Goal: Task Accomplishment & Management: Manage account settings

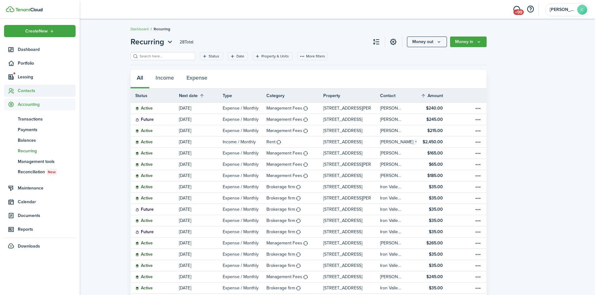
click at [32, 95] on span "Contacts" at bounding box center [40, 91] width 72 height 12
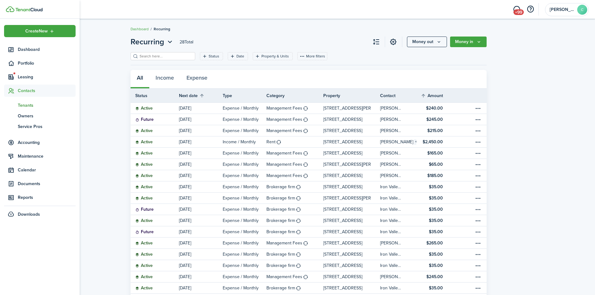
click at [25, 107] on span "Tenants" at bounding box center [47, 105] width 58 height 7
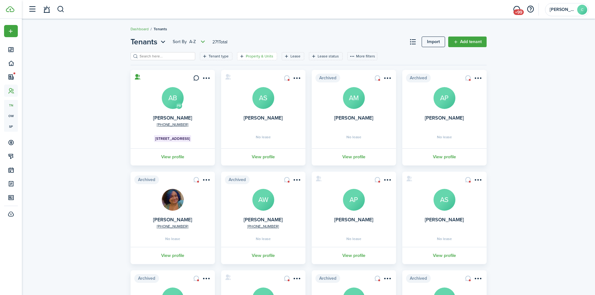
click at [258, 56] on filter-tag-label "Property & Units" at bounding box center [260, 56] width 28 height 6
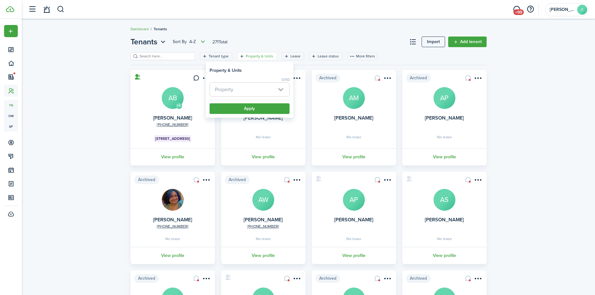
click at [230, 90] on span "Property" at bounding box center [224, 89] width 18 height 7
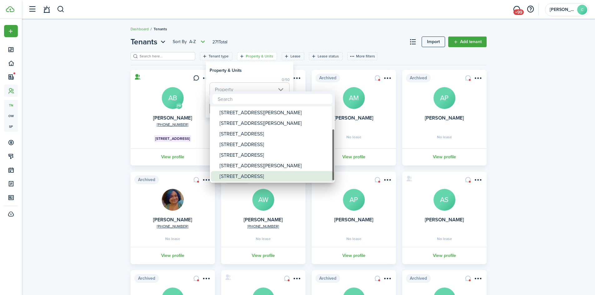
click at [223, 177] on div "[STREET_ADDRESS]" at bounding box center [275, 176] width 111 height 11
type input "[STREET_ADDRESS]"
click at [264, 76] on div at bounding box center [298, 147] width 696 height 395
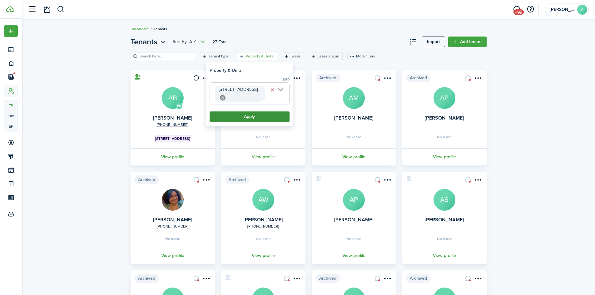
click at [262, 112] on button "Apply" at bounding box center [250, 117] width 80 height 11
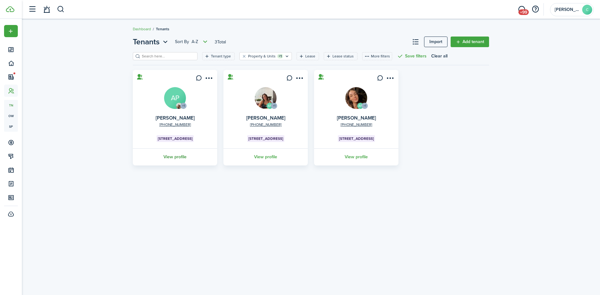
click at [182, 158] on link "View profile" at bounding box center [175, 156] width 86 height 17
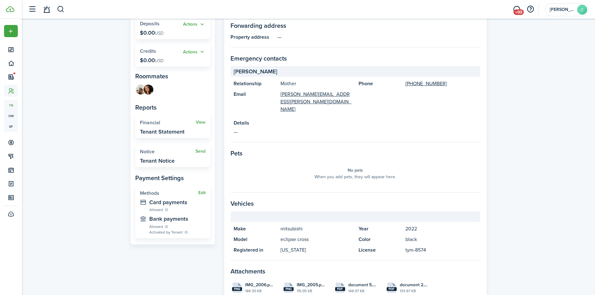
scroll to position [198, 0]
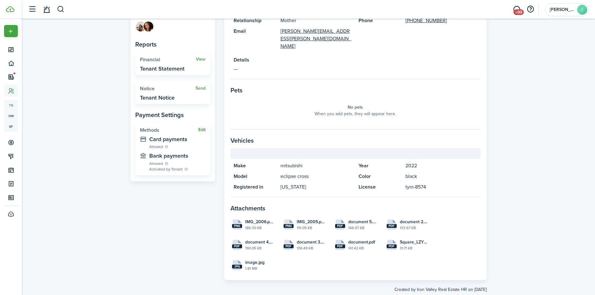
click at [203, 129] on button "Edit" at bounding box center [201, 130] width 7 height 5
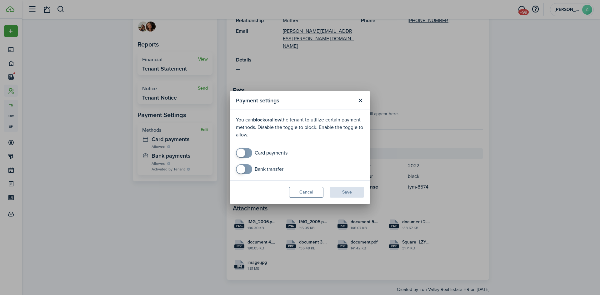
checkbox input "true"
click at [241, 148] on span at bounding box center [244, 153] width 6 height 10
checkbox input "true"
click at [243, 170] on span at bounding box center [241, 169] width 9 height 9
click at [357, 193] on button "Save" at bounding box center [347, 192] width 34 height 11
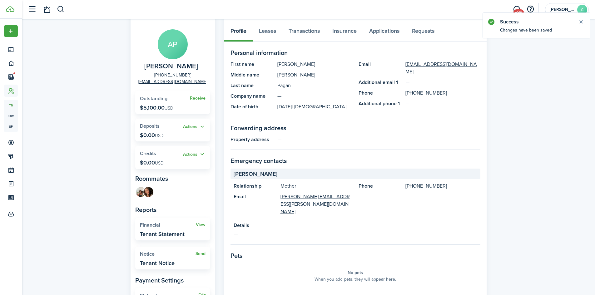
scroll to position [0, 0]
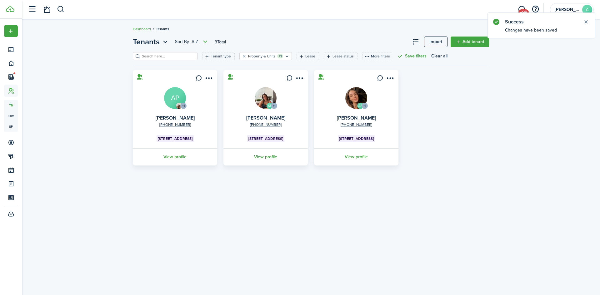
click at [270, 156] on link "View profile" at bounding box center [266, 156] width 86 height 17
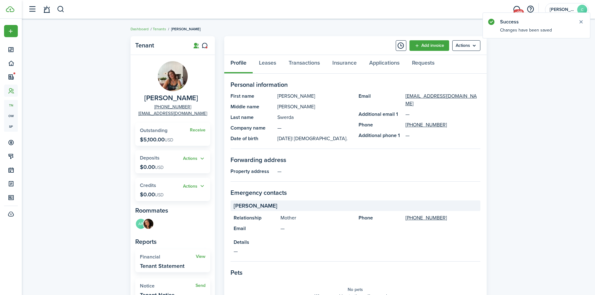
scroll to position [177, 0]
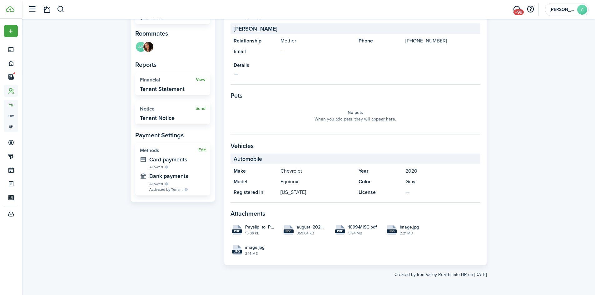
click at [202, 150] on button "Edit" at bounding box center [201, 150] width 7 height 5
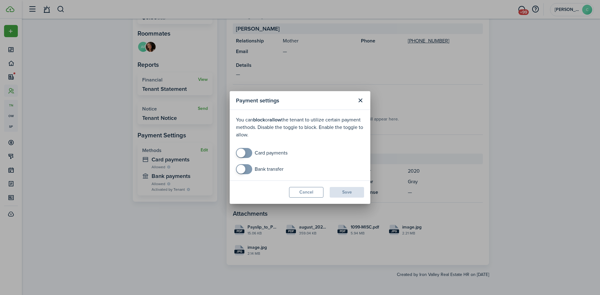
checkbox input "true"
click at [242, 156] on span at bounding box center [241, 153] width 9 height 9
checkbox input "true"
click at [242, 171] on span at bounding box center [241, 169] width 9 height 9
click at [355, 195] on button "Save" at bounding box center [347, 192] width 34 height 11
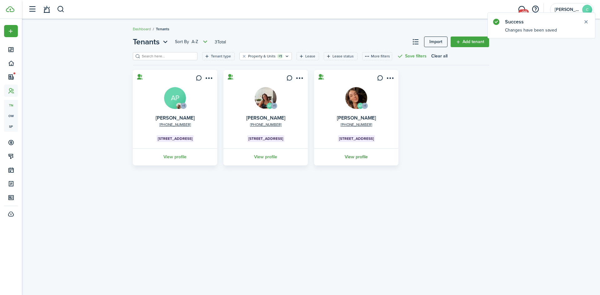
click at [348, 158] on link "View profile" at bounding box center [356, 156] width 86 height 17
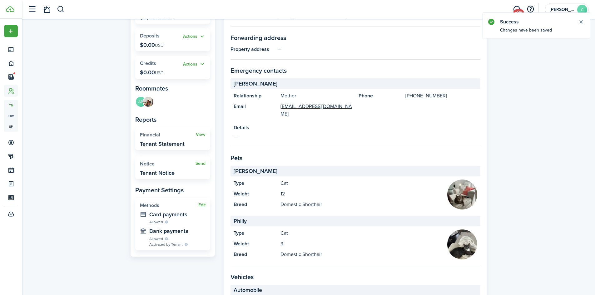
scroll to position [156, 0]
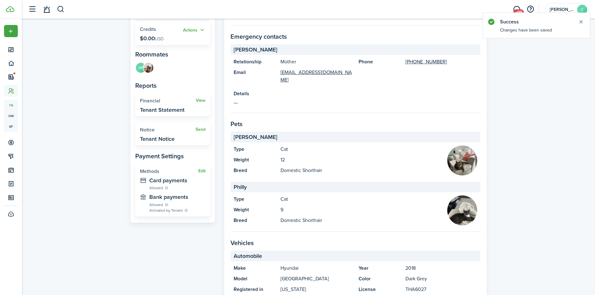
click at [206, 166] on widget-stats "Edit Methods Card payments Allowed Bank payments Allowed Activated by Tenant" at bounding box center [172, 190] width 75 height 53
click at [203, 172] on button "Edit" at bounding box center [201, 171] width 7 height 5
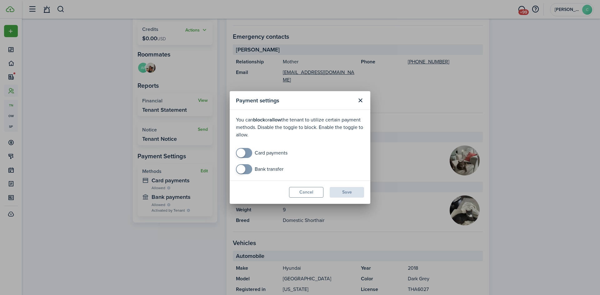
checkbox input "true"
click at [238, 153] on span at bounding box center [241, 153] width 9 height 9
checkbox input "true"
click at [239, 166] on span at bounding box center [241, 169] width 9 height 9
click at [359, 194] on button "Save" at bounding box center [347, 192] width 34 height 11
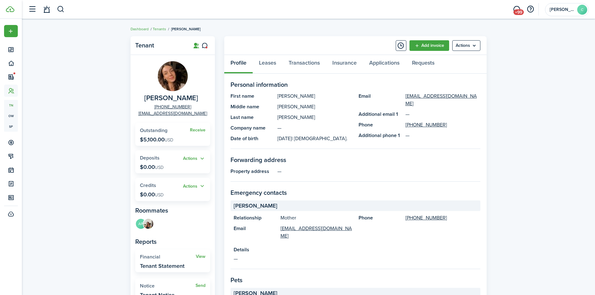
scroll to position [31, 0]
